Goal: Task Accomplishment & Management: Understand process/instructions

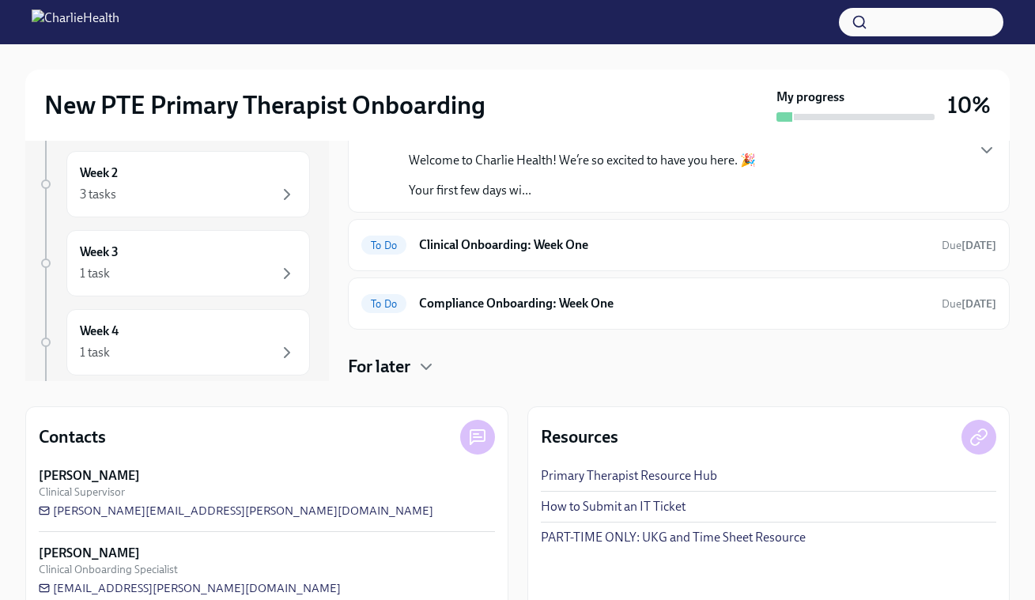
scroll to position [232, 0]
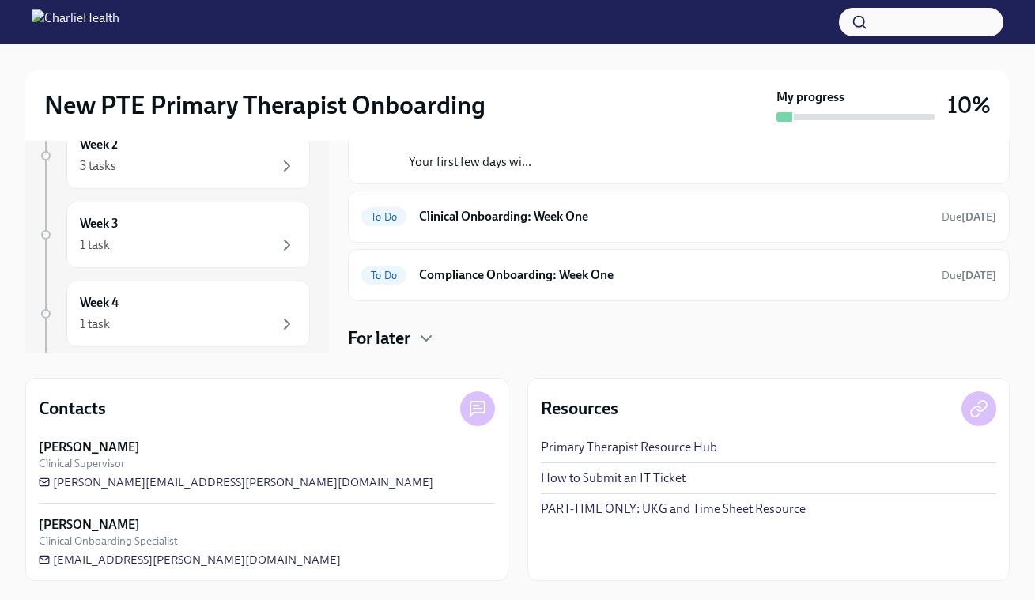
click at [611, 502] on link "PART-TIME ONLY: UKG and Time Sheet Resource" at bounding box center [673, 509] width 265 height 17
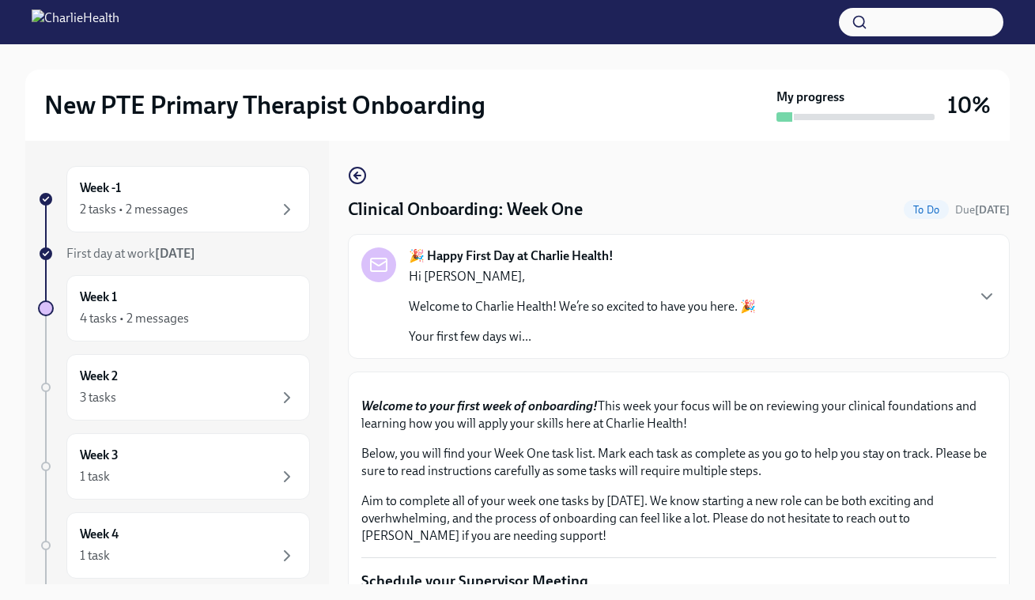
click at [651, 114] on div "New PTE Primary Therapist Onboarding" at bounding box center [407, 105] width 726 height 32
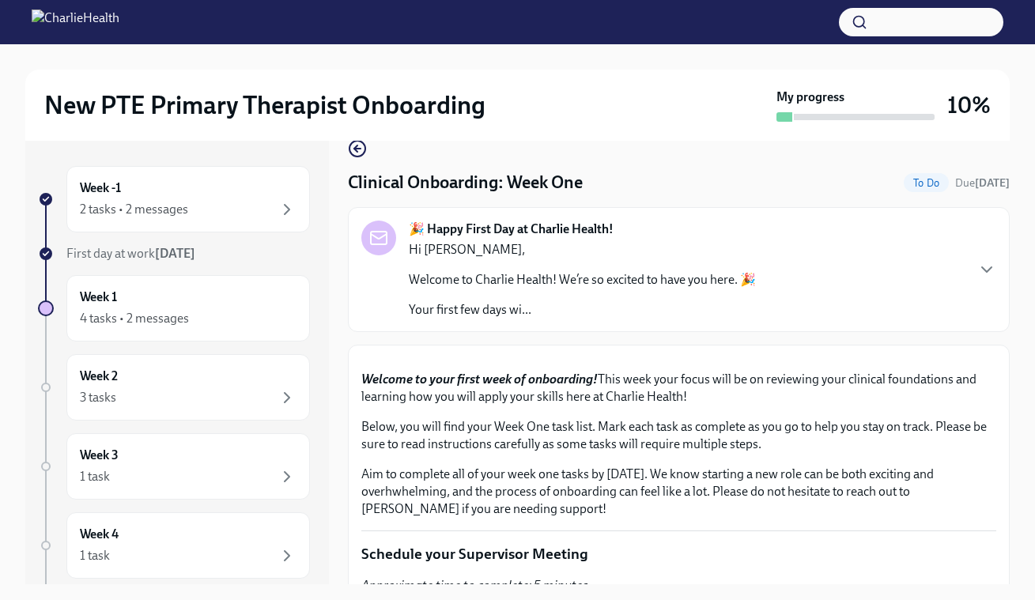
scroll to position [20, 0]
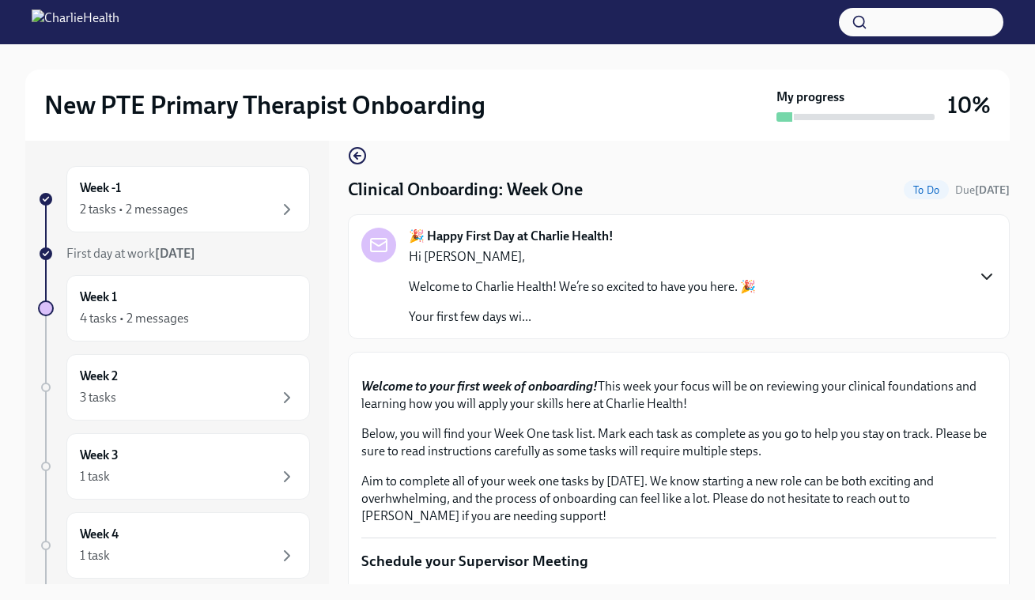
click at [984, 271] on icon "button" at bounding box center [987, 276] width 19 height 19
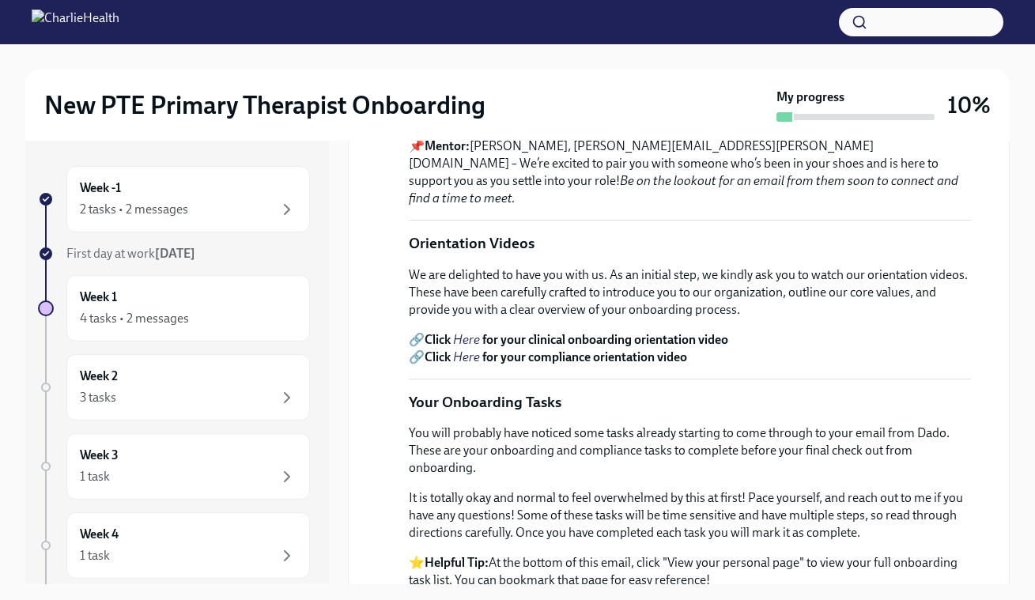
scroll to position [508, 0]
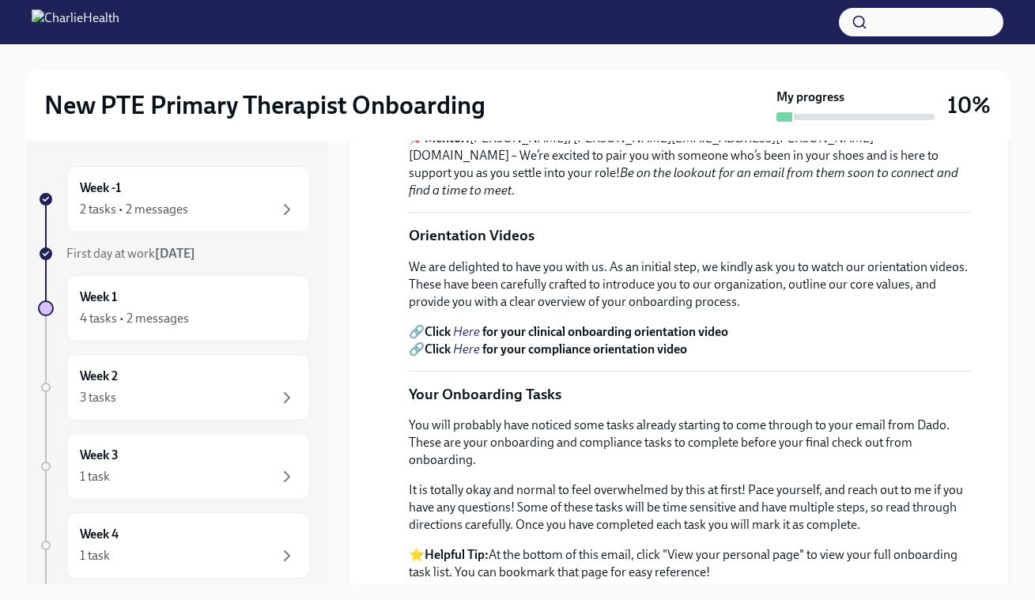
click at [463, 324] on em "Here" at bounding box center [466, 331] width 27 height 15
click at [469, 342] on em "Here" at bounding box center [466, 349] width 27 height 15
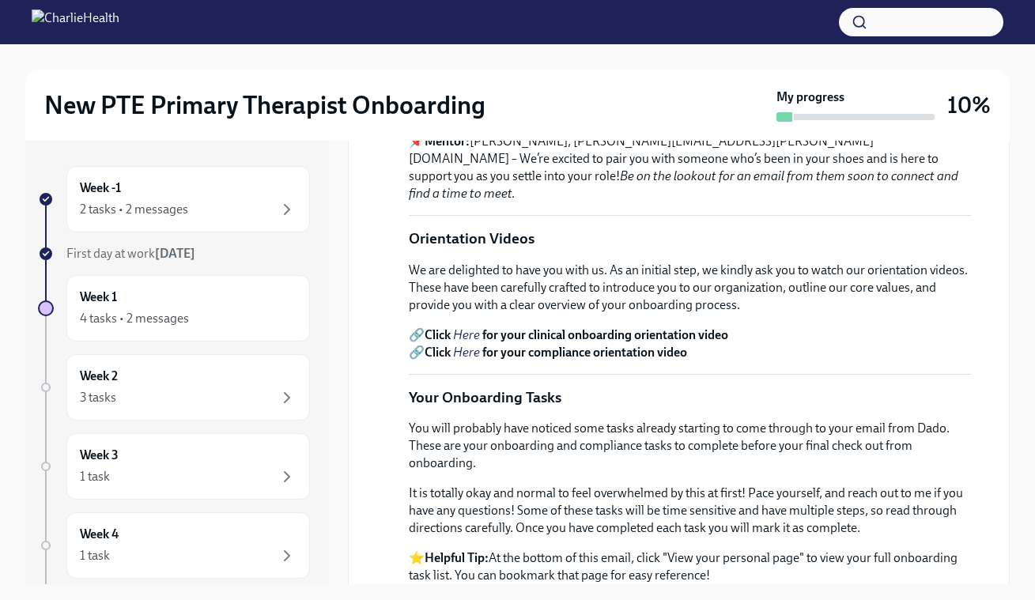
click at [382, 372] on div "[DATE] Hi [PERSON_NAME], Welcome to Charlie Health! We’re so excited to have yo…" at bounding box center [678, 311] width 635 height 1054
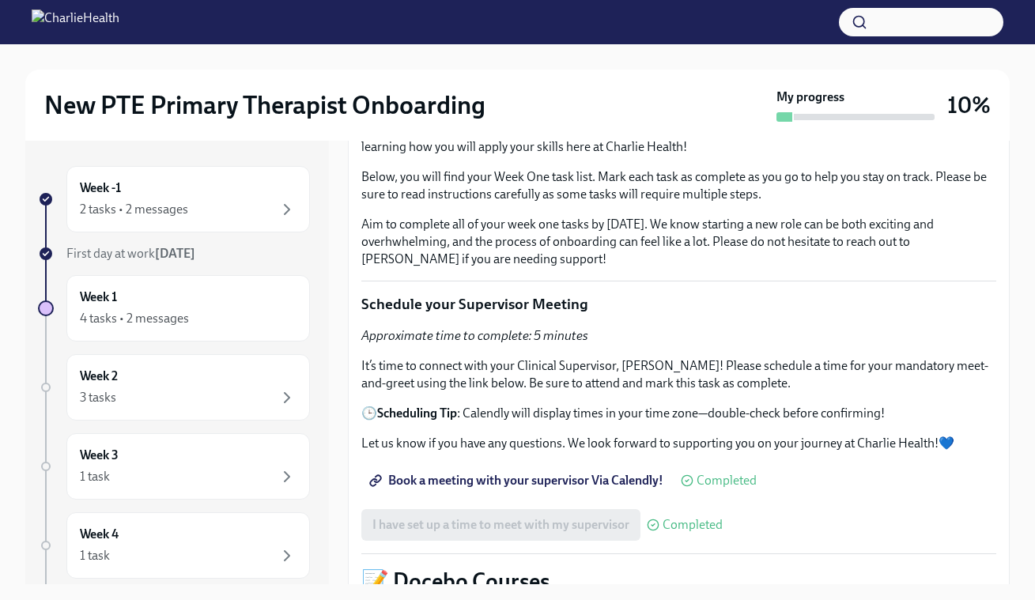
scroll to position [1283, 0]
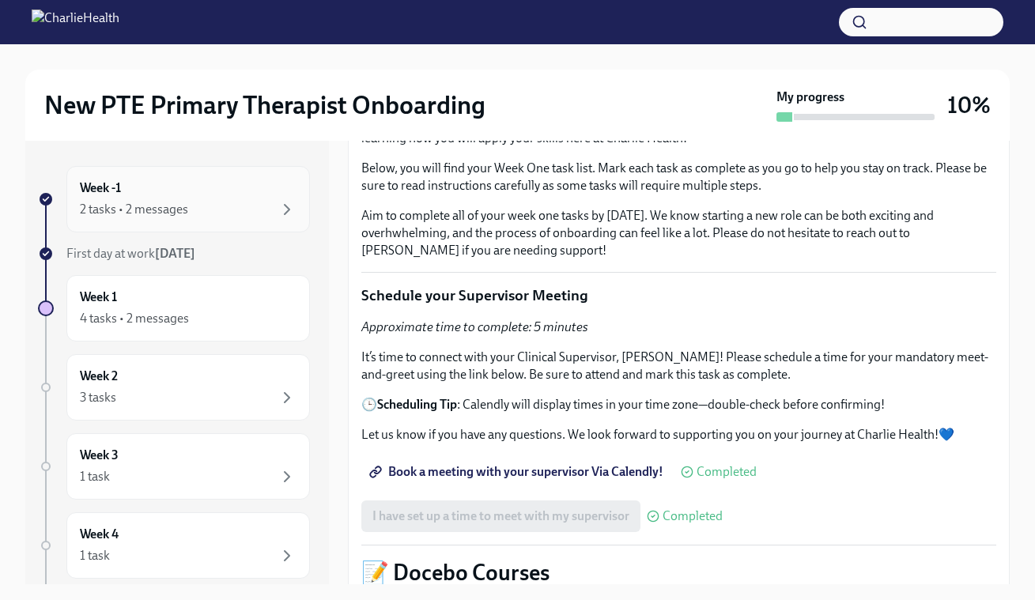
click at [254, 206] on div "2 tasks • 2 messages" at bounding box center [188, 209] width 217 height 19
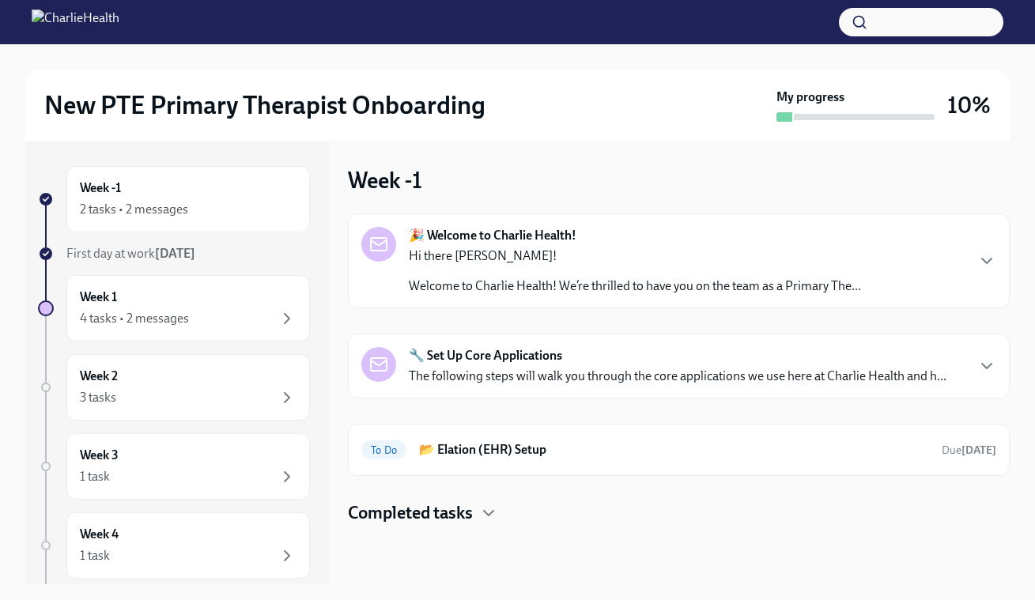
click at [1000, 369] on div "🔧 Set Up Core Applications The following steps will walk you through the core a…" at bounding box center [679, 366] width 662 height 65
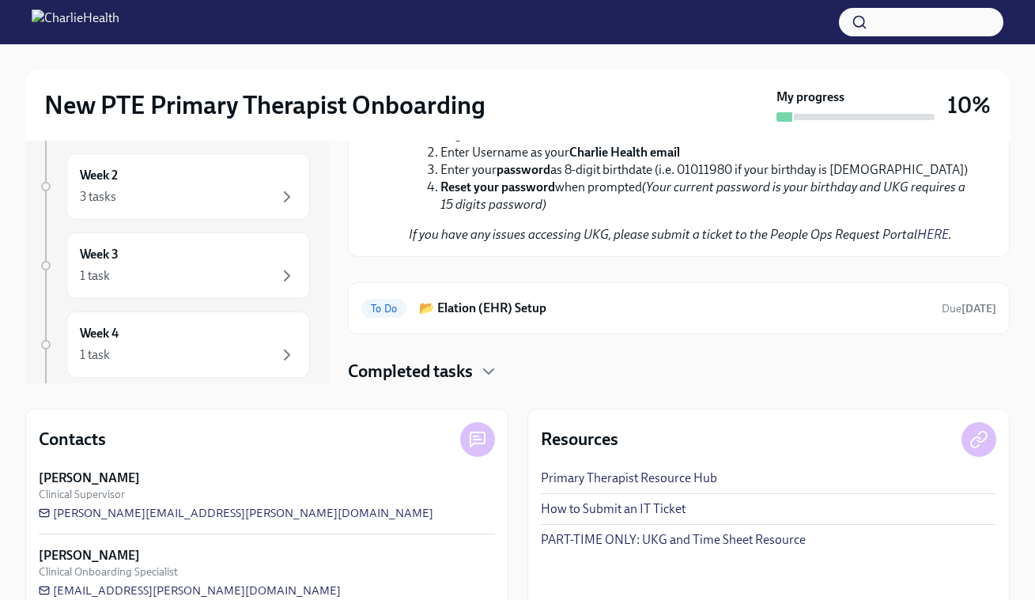
scroll to position [232, 0]
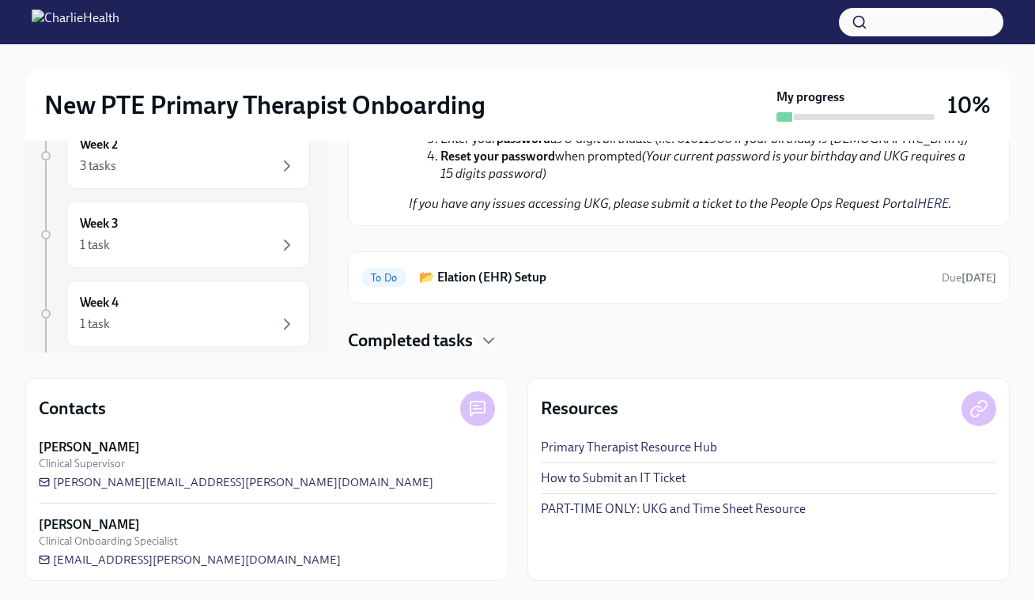
click at [669, 475] on link "How to Submit an IT Ticket" at bounding box center [613, 478] width 145 height 17
click at [345, 255] on div "Week -1 2 tasks • 2 messages First day at work [DATE] Week 1 4 tasks • 2 messag…" at bounding box center [517, 131] width 985 height 444
click at [388, 277] on span "To Do" at bounding box center [383, 278] width 45 height 12
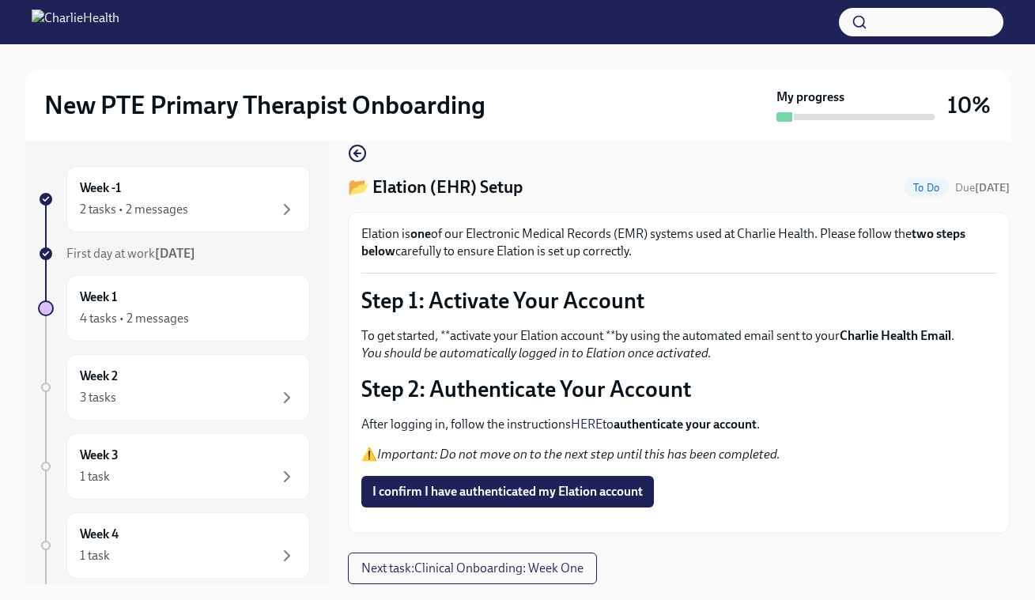
scroll to position [28, 0]
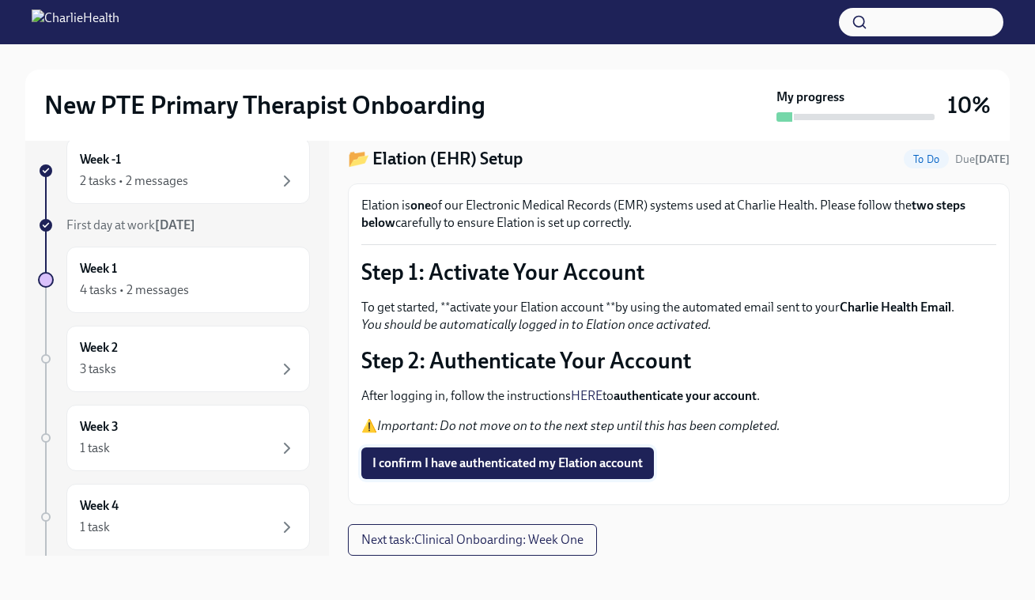
click at [490, 456] on span "I confirm I have authenticated my Elation account" at bounding box center [508, 464] width 270 height 16
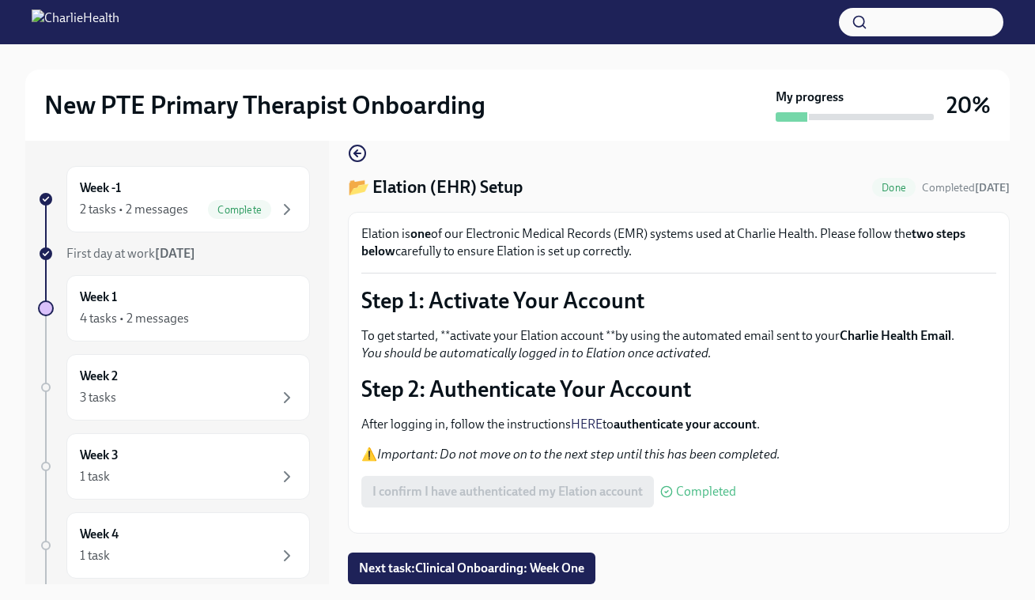
scroll to position [72, 0]
click at [444, 573] on span "Next task : Clinical Onboarding: Week One" at bounding box center [471, 569] width 225 height 16
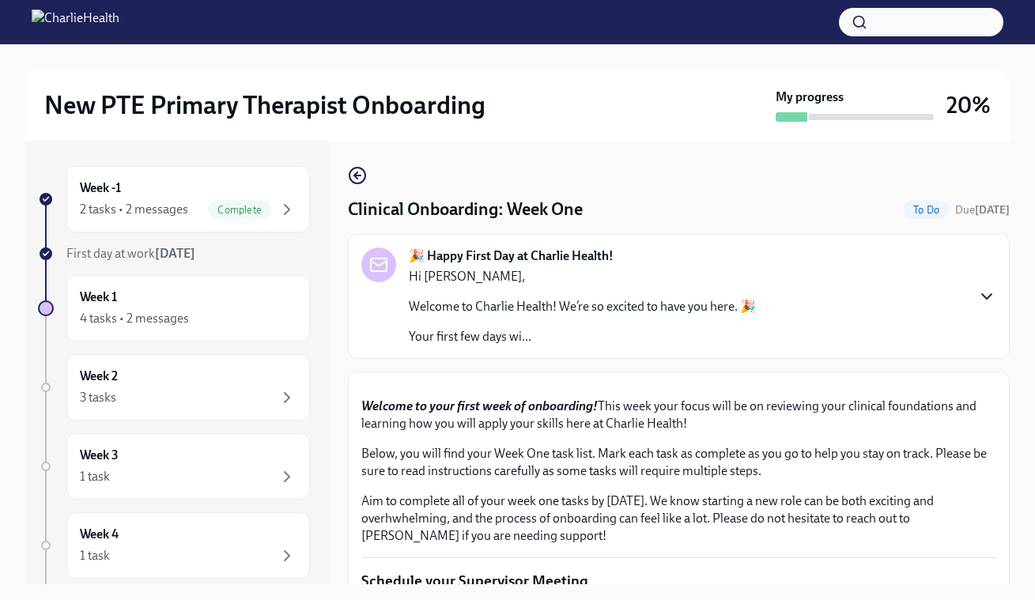
click at [982, 297] on icon "button" at bounding box center [986, 296] width 9 height 5
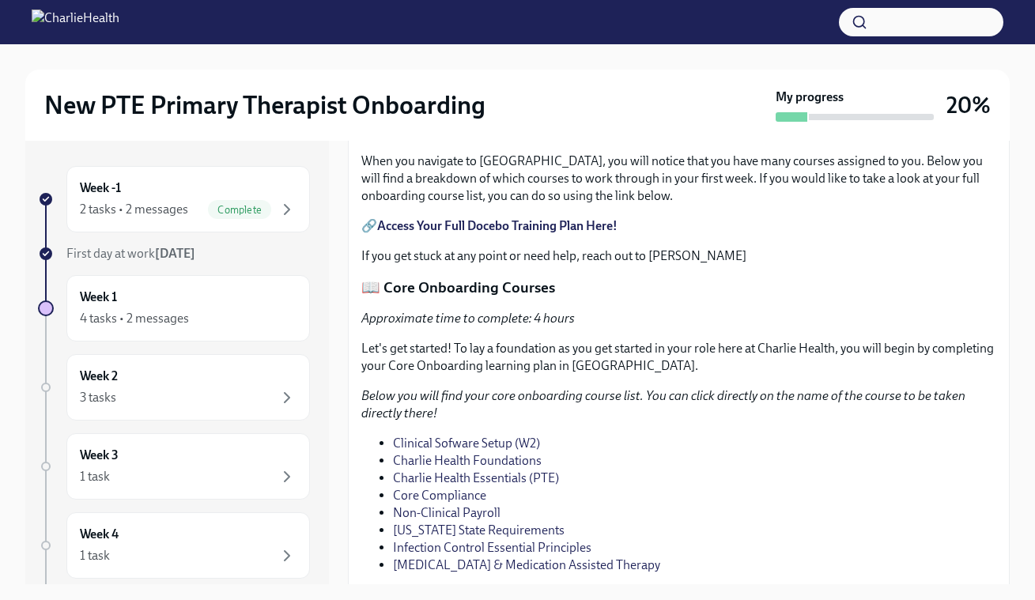
scroll to position [1791, 0]
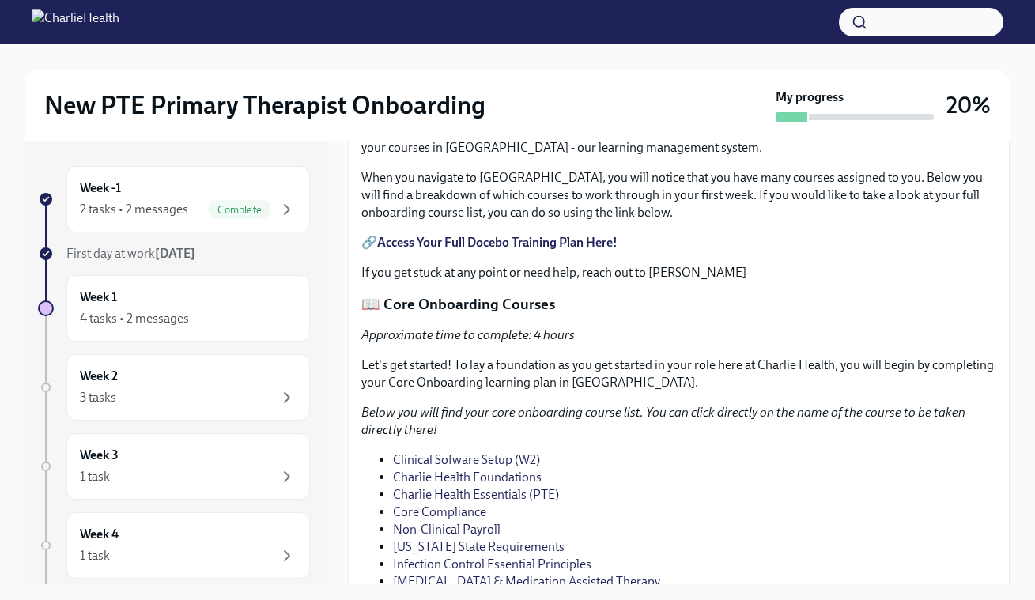
click at [573, 250] on strong "Access Your Full Docebo Training Plan Here!" at bounding box center [497, 242] width 240 height 15
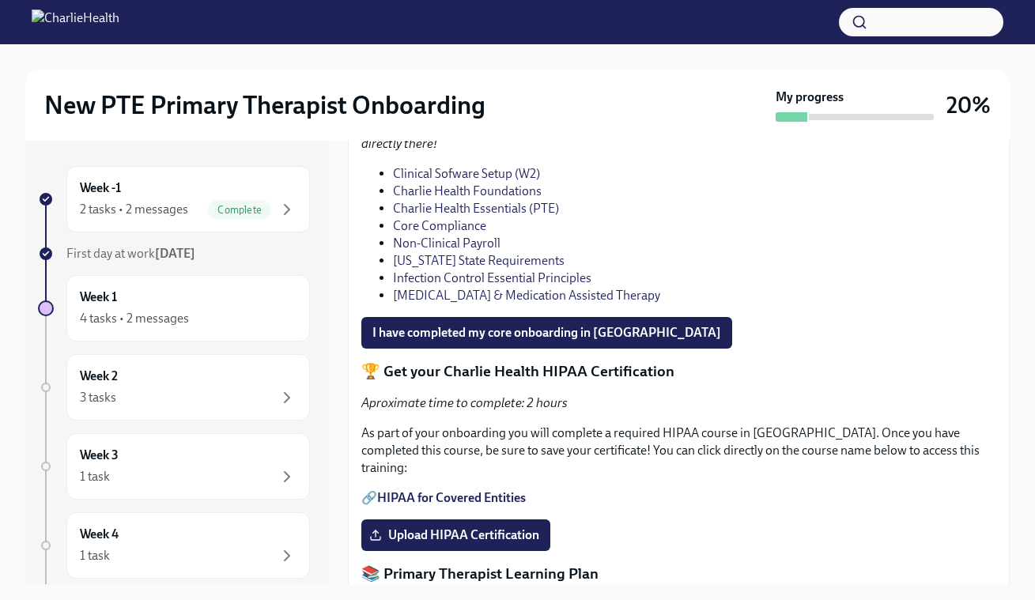
scroll to position [2150, 0]
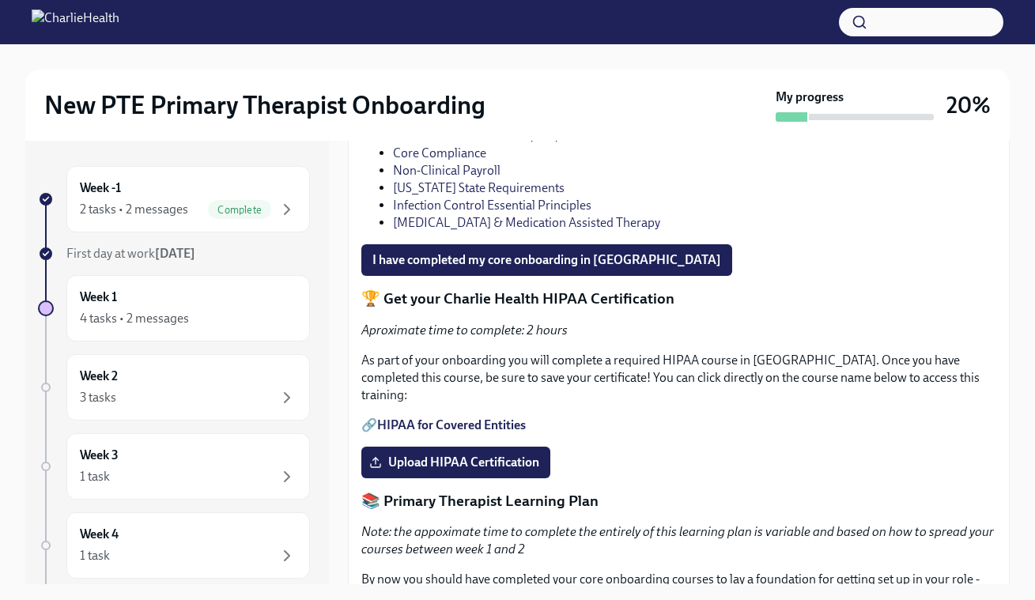
click at [527, 108] on link "Clinical Sofware Setup (W2)" at bounding box center [466, 100] width 147 height 15
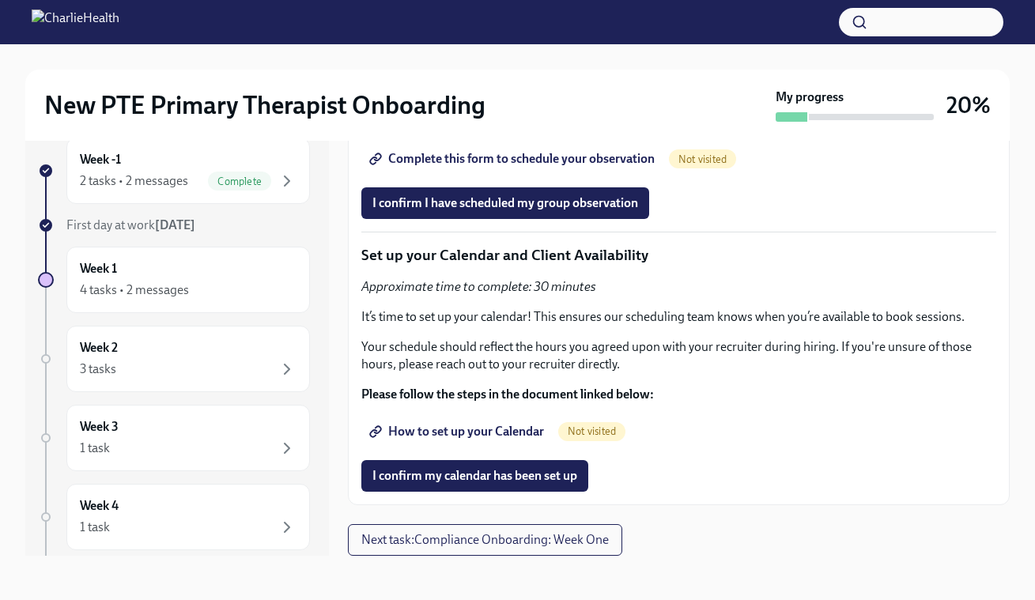
scroll to position [27, 0]
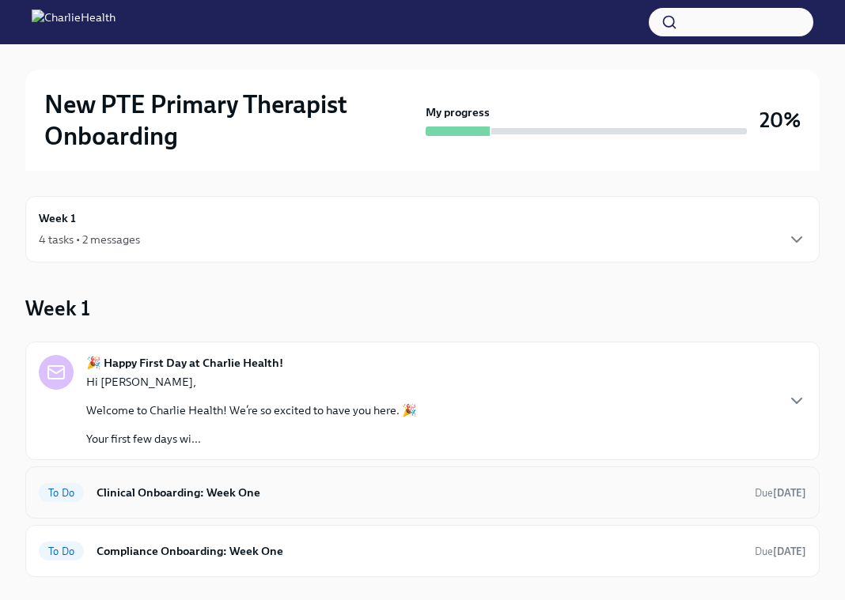
click at [148, 501] on h6 "Clinical Onboarding: Week One" at bounding box center [418, 492] width 645 height 17
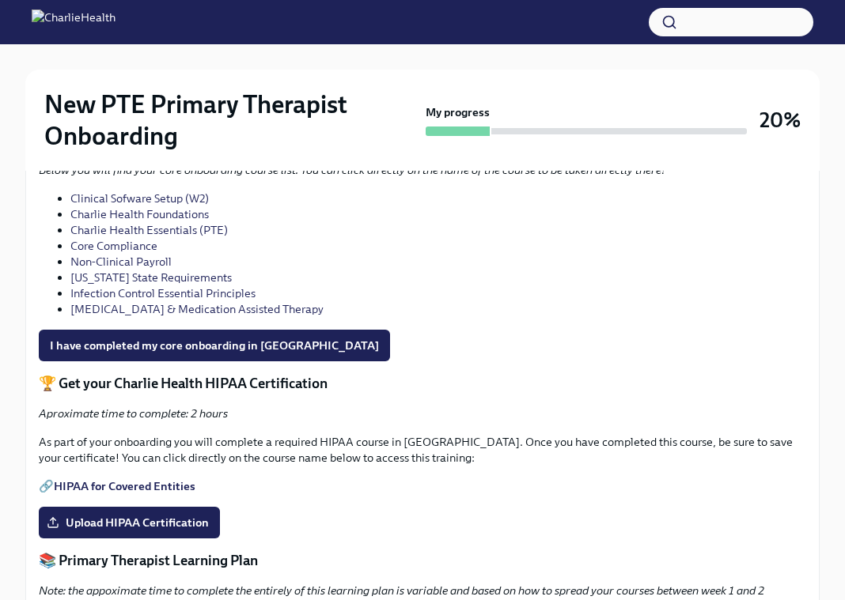
scroll to position [1103, 0]
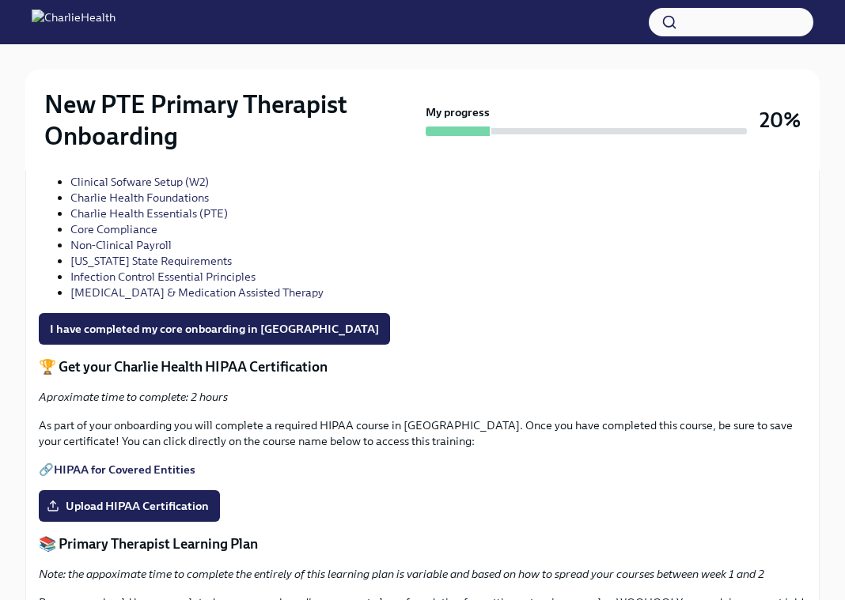
click at [157, 189] on link "Clinical Sofware Setup (W2)" at bounding box center [139, 182] width 138 height 14
